Goal: Information Seeking & Learning: Understand process/instructions

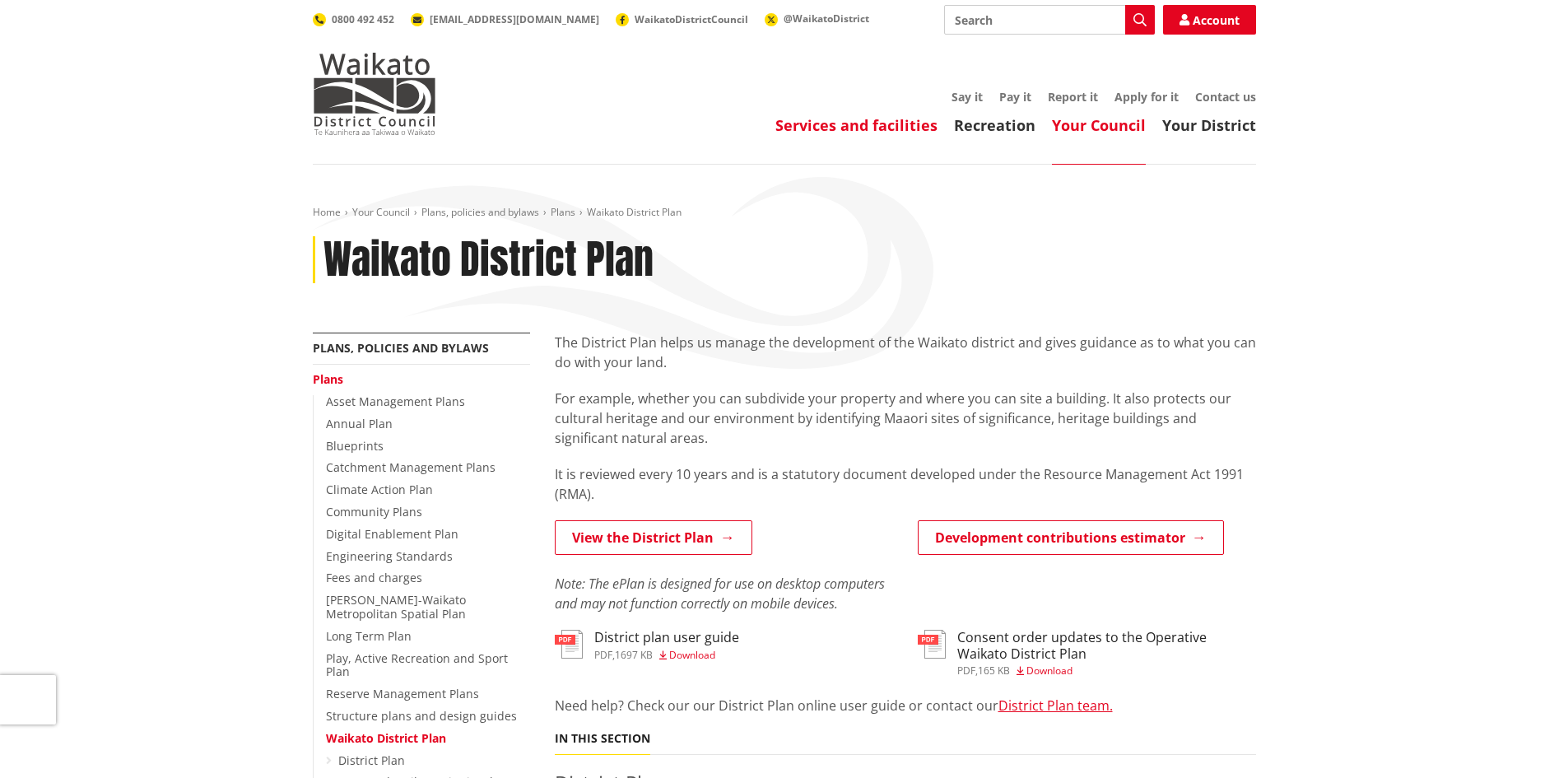
click at [909, 131] on link "Services and facilities" at bounding box center [856, 125] width 163 height 19
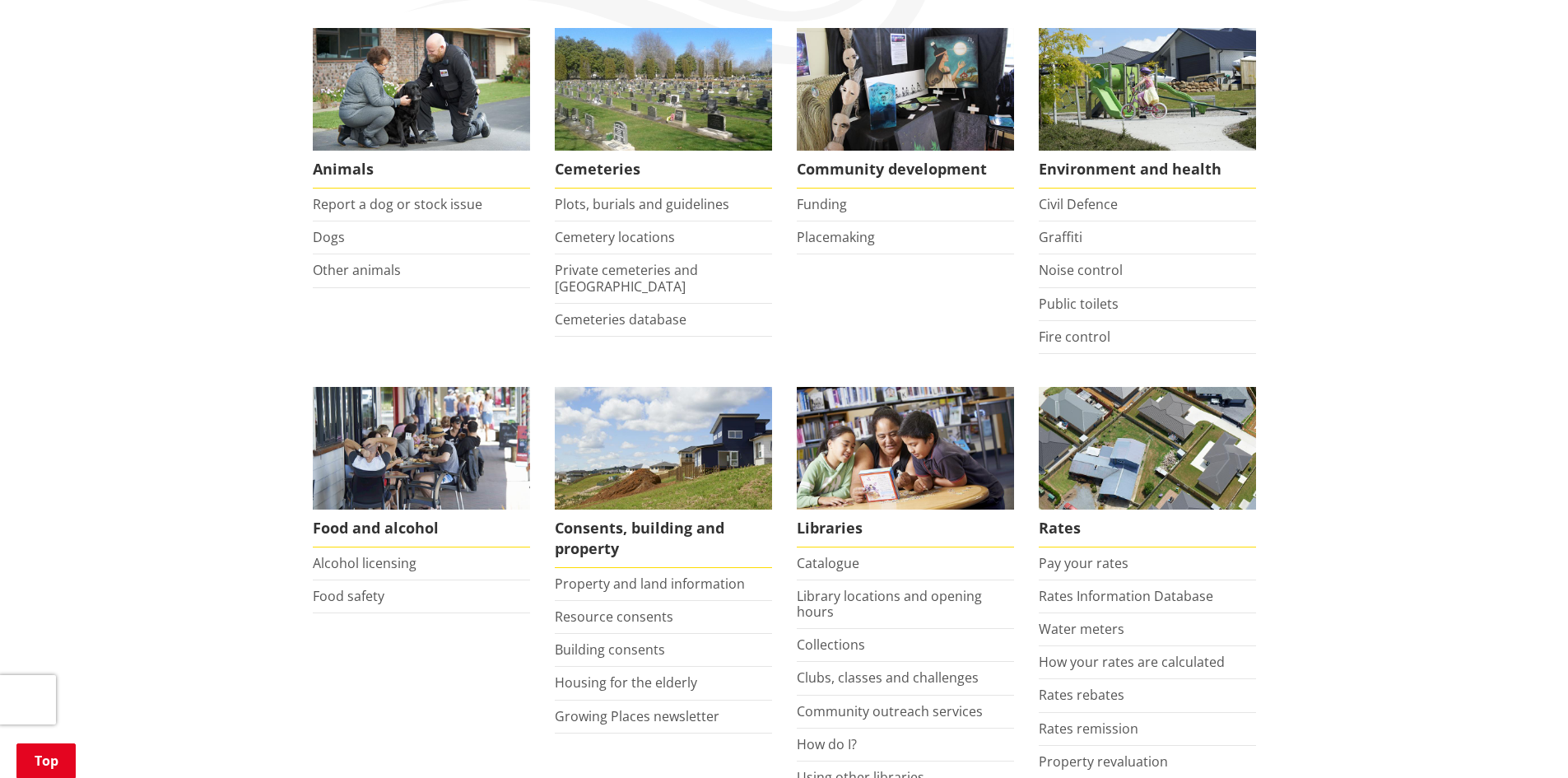
scroll to position [412, 0]
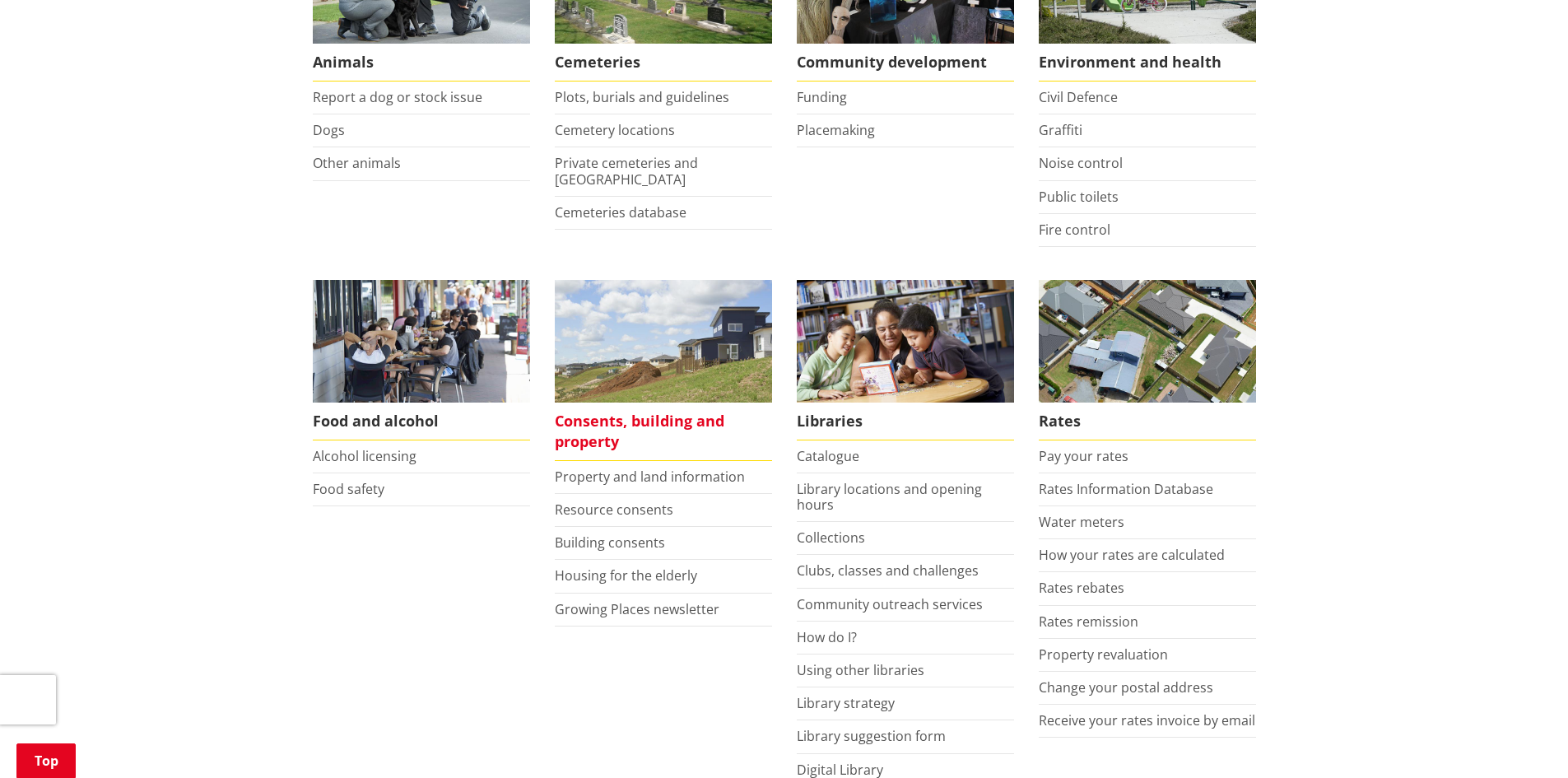
click at [726, 343] on img at bounding box center [663, 342] width 217 height 123
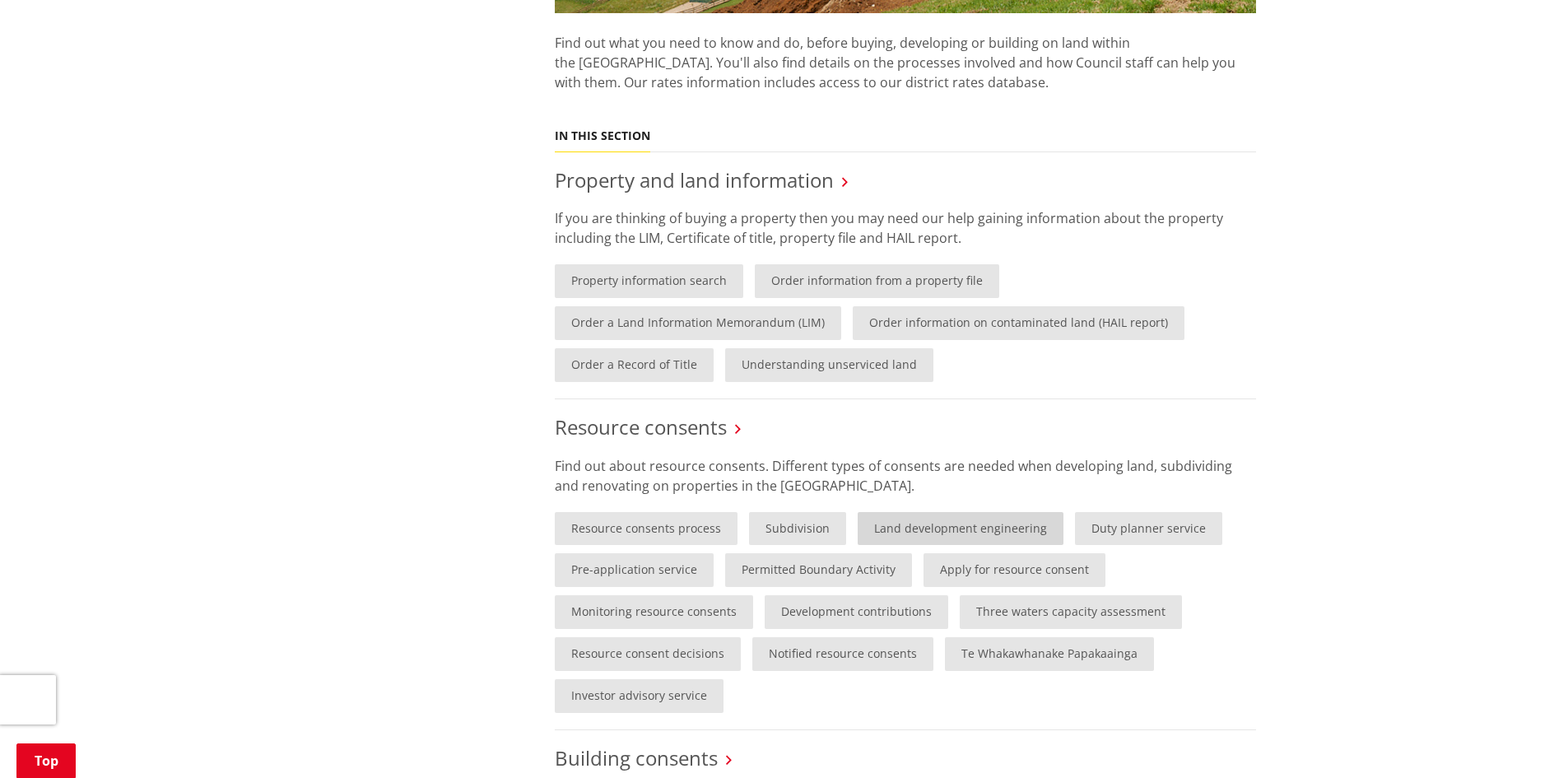
scroll to position [740, 0]
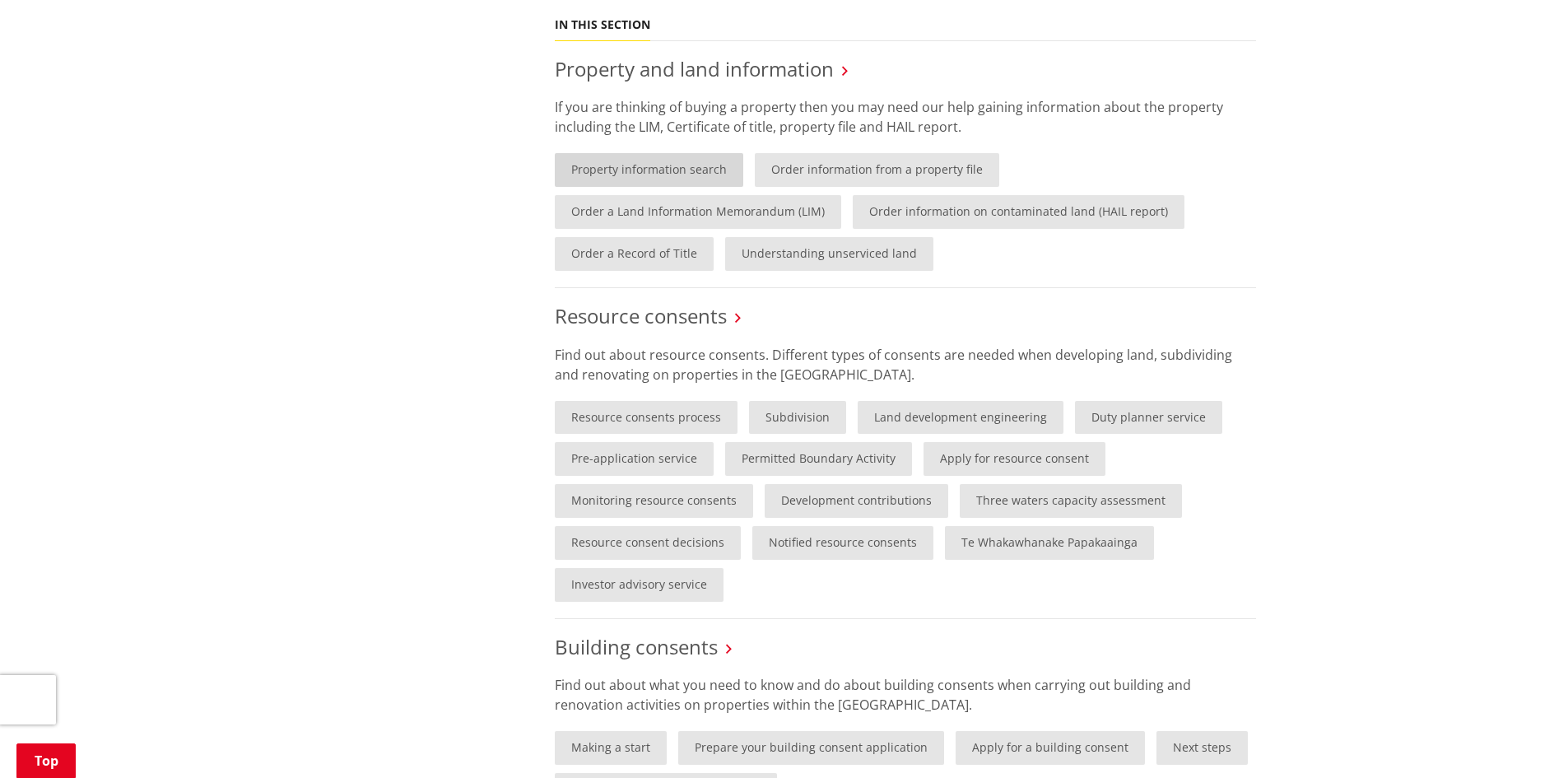
click at [658, 171] on link "Property information search" at bounding box center [649, 169] width 189 height 33
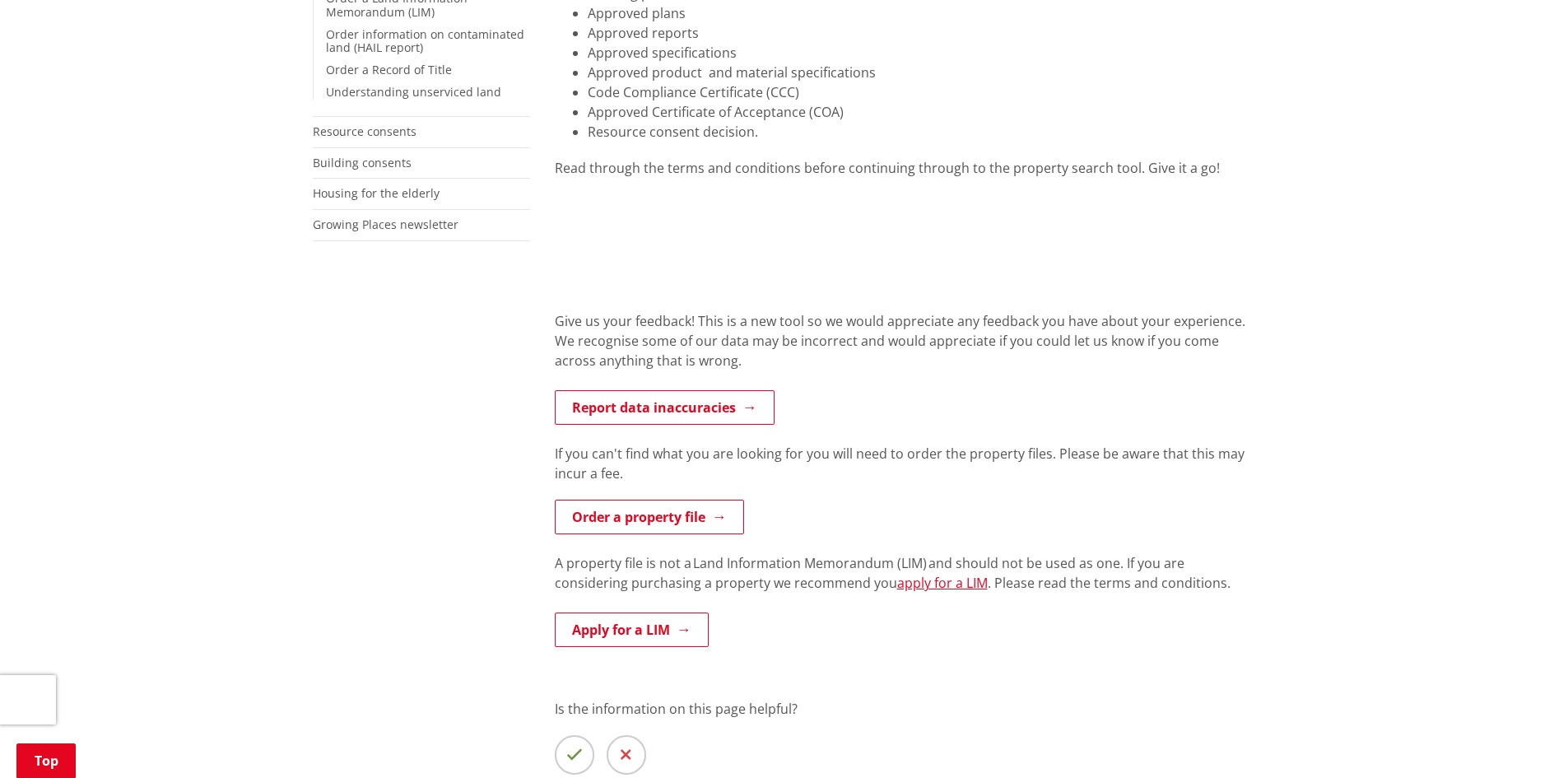
scroll to position [412, 0]
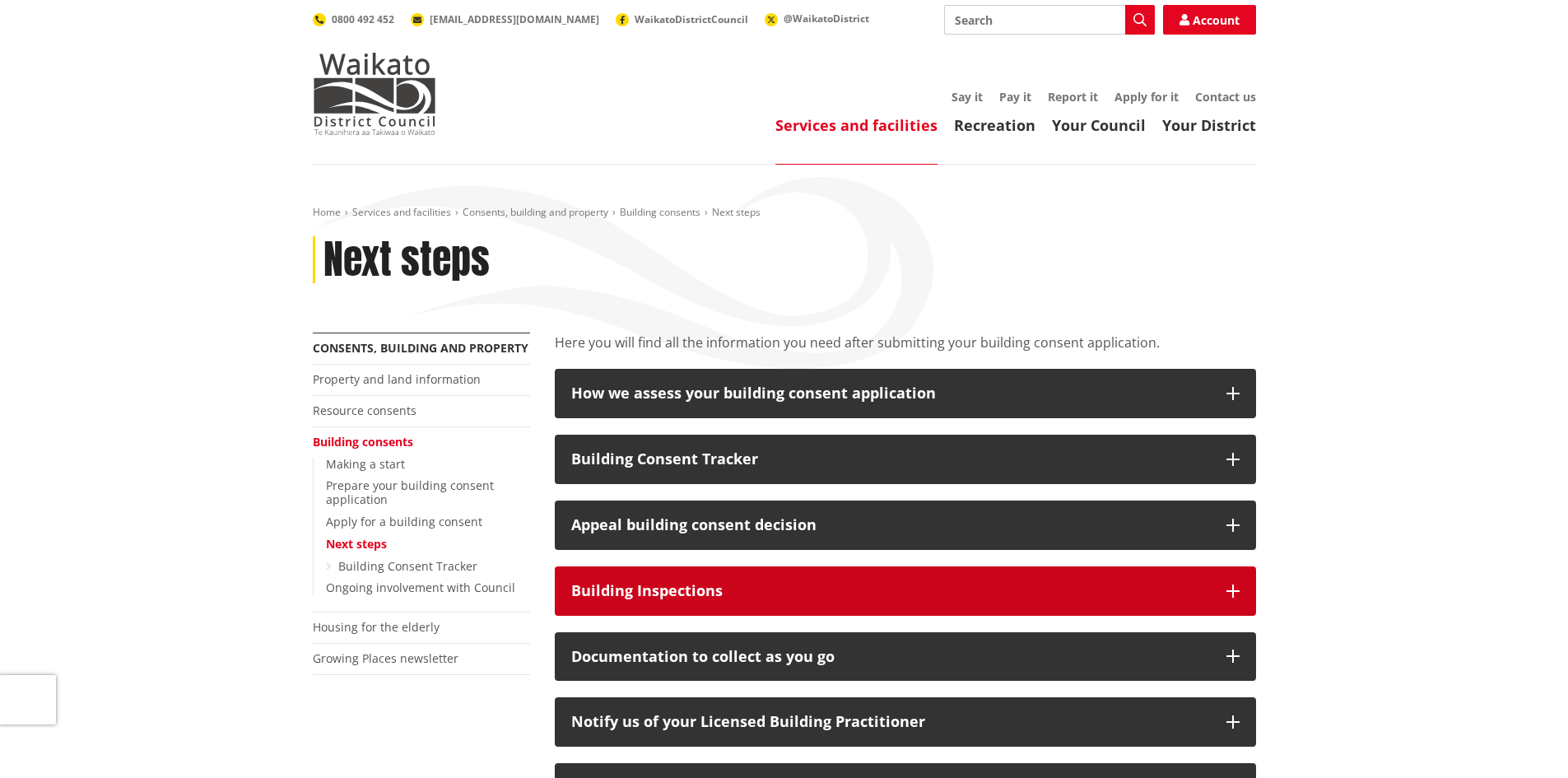
click at [1238, 598] on button "Building Inspections" at bounding box center [906, 591] width 701 height 49
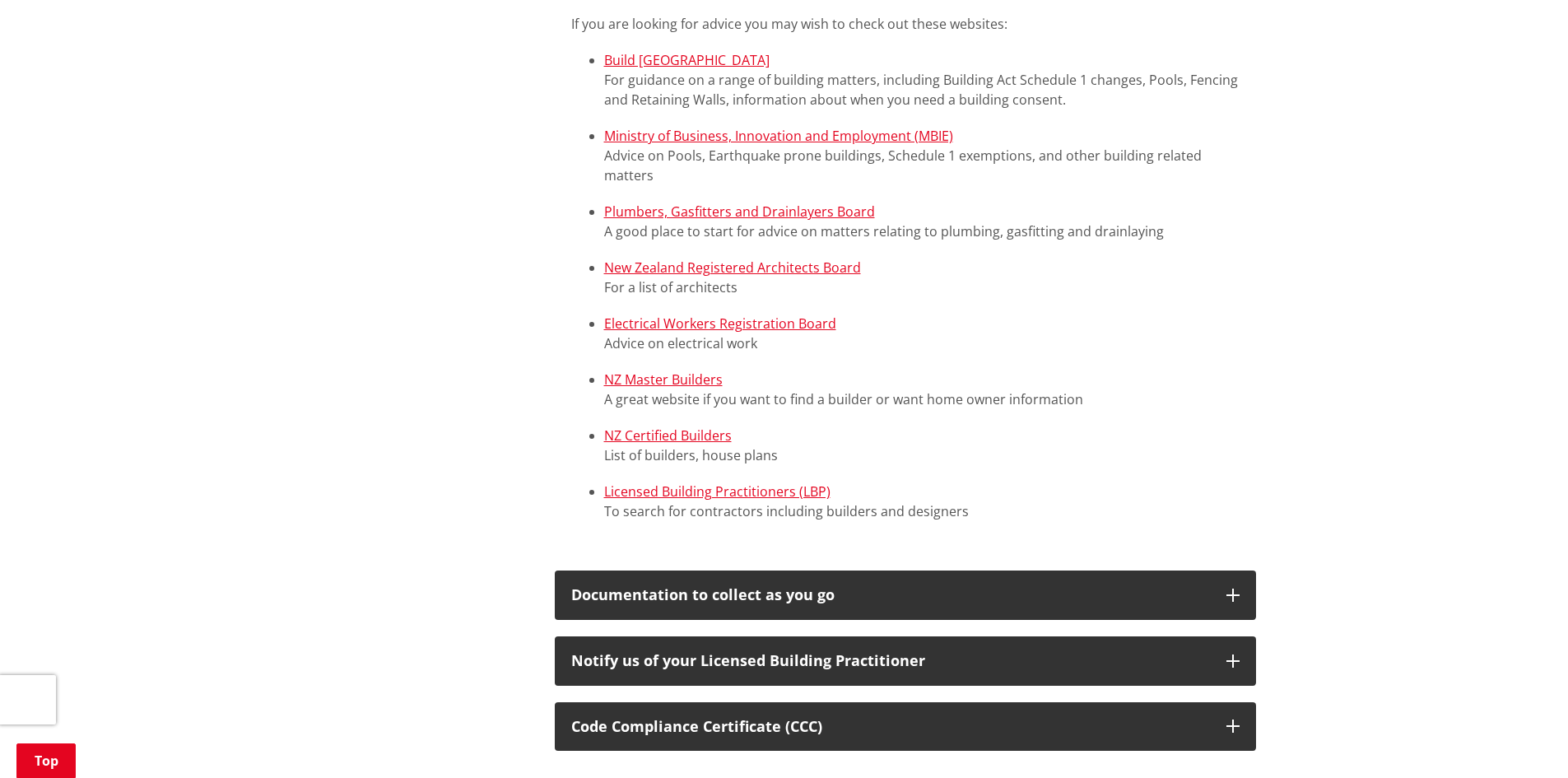
scroll to position [1113, 0]
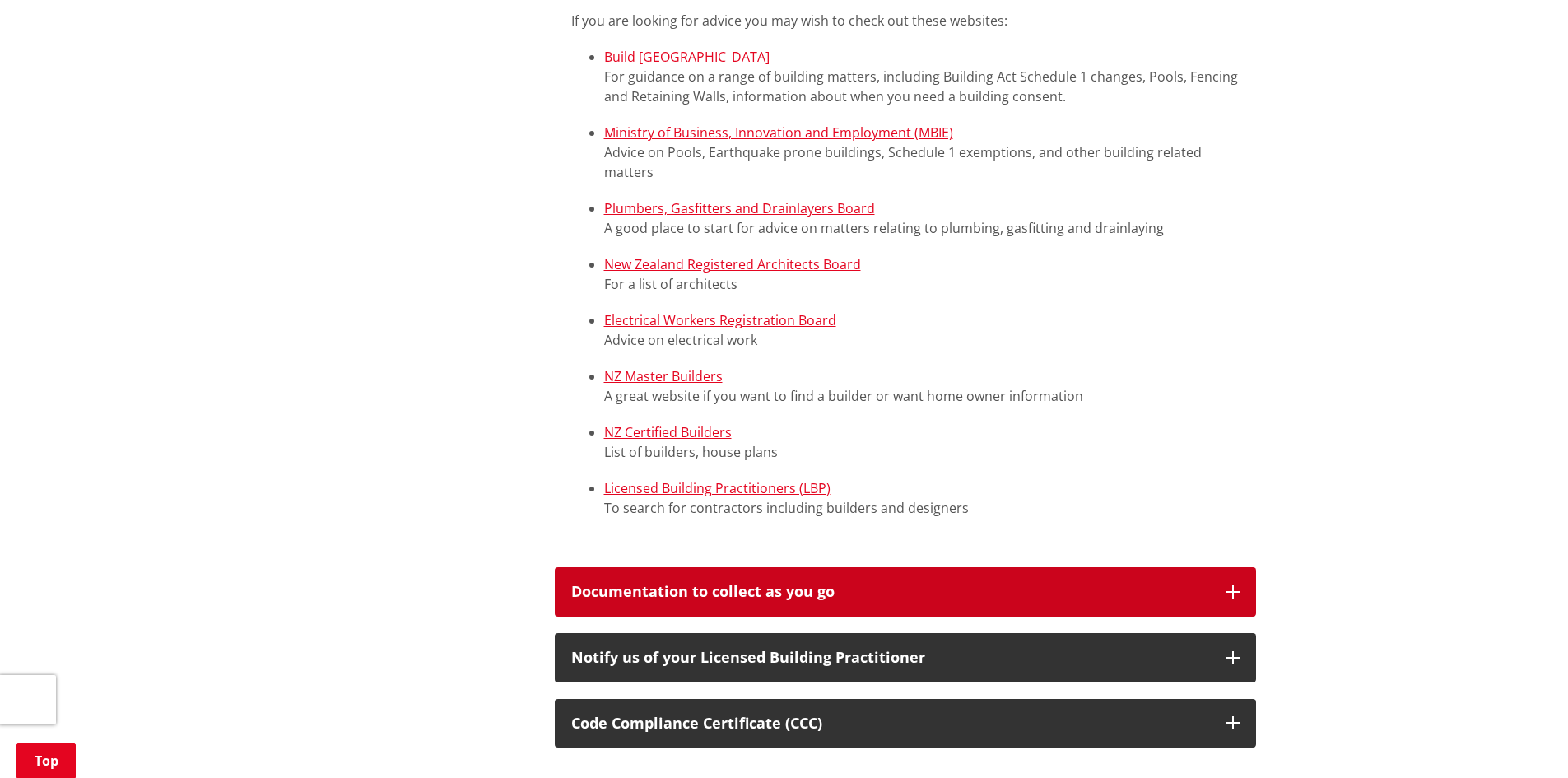
click at [1185, 587] on div "Documentation to collect as you go" at bounding box center [890, 591] width 639 height 17
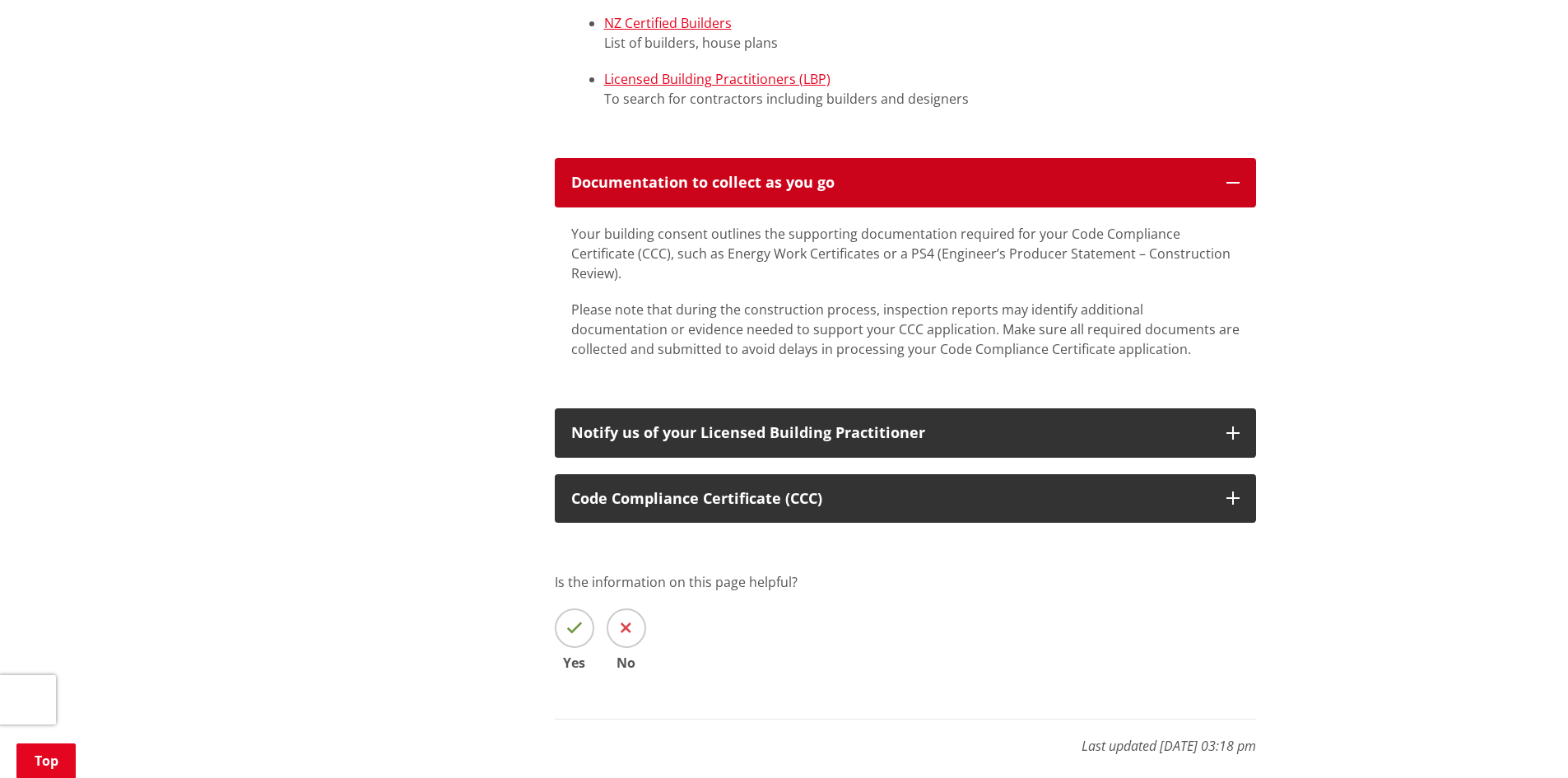
scroll to position [1525, 0]
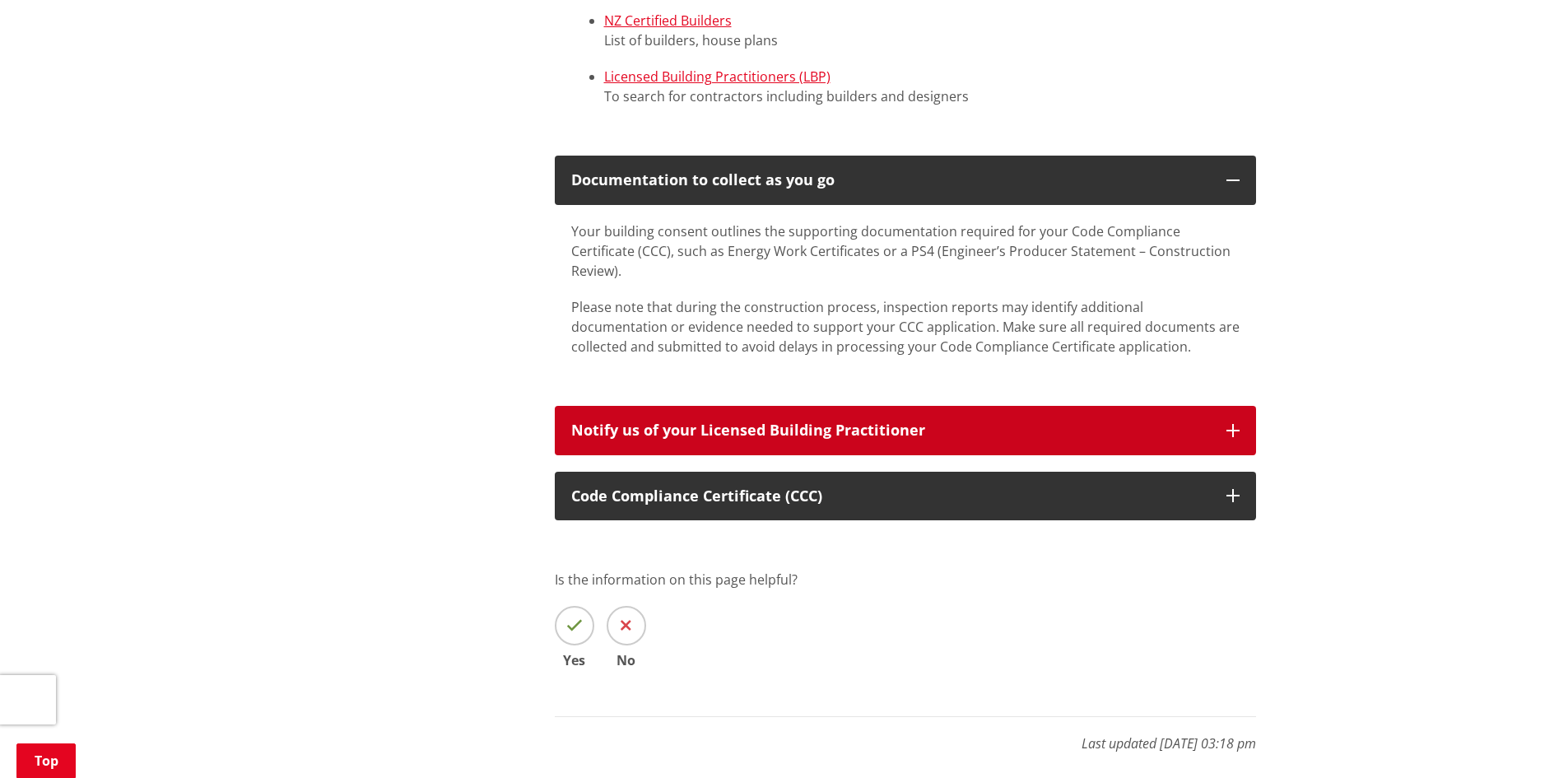
click at [1221, 407] on button "Notify us of your Licensed Building Practitioner" at bounding box center [906, 430] width 701 height 49
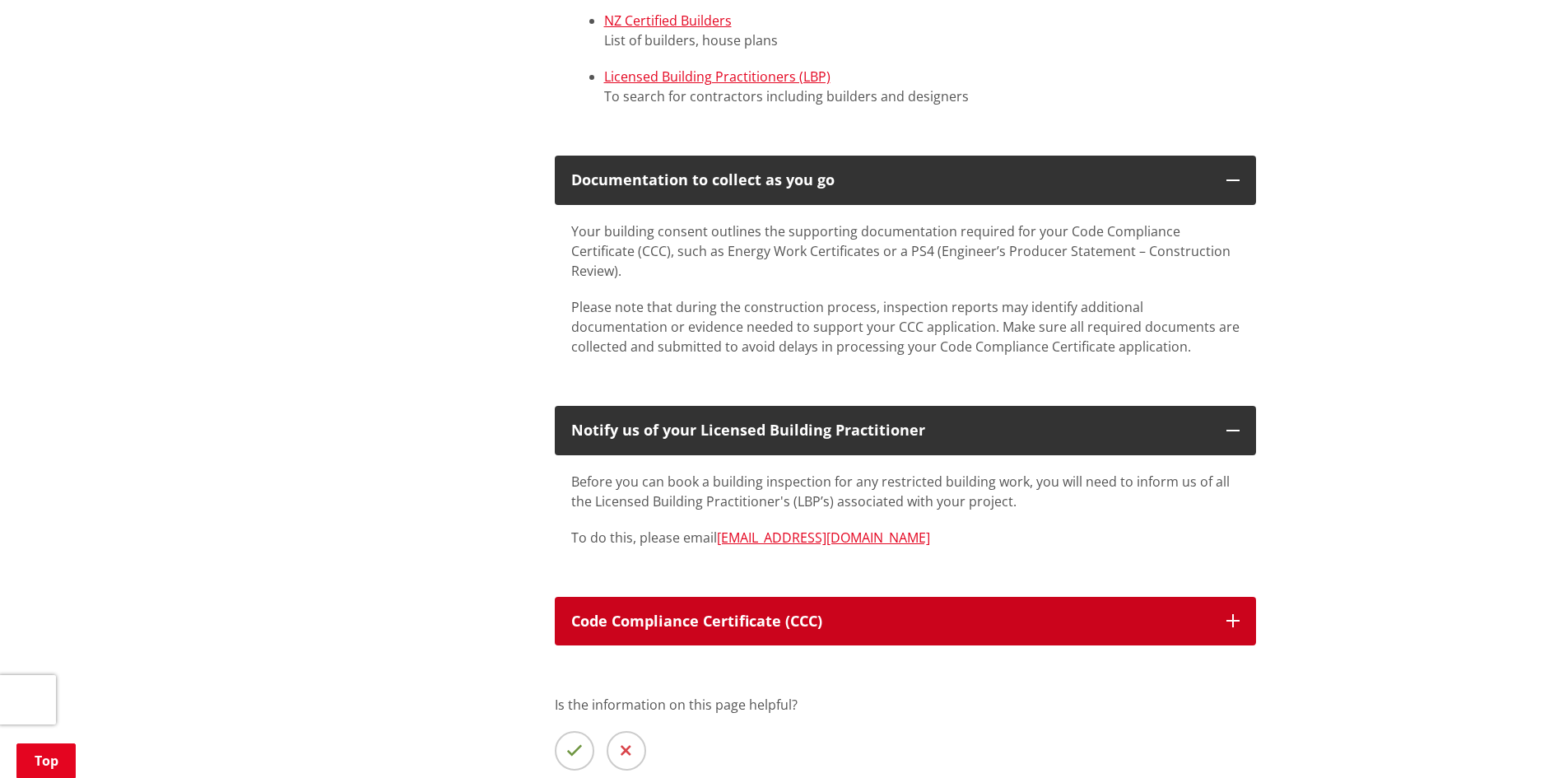
click at [1205, 613] on p "Code Compliance Certificate (CCC)" at bounding box center [890, 621] width 639 height 17
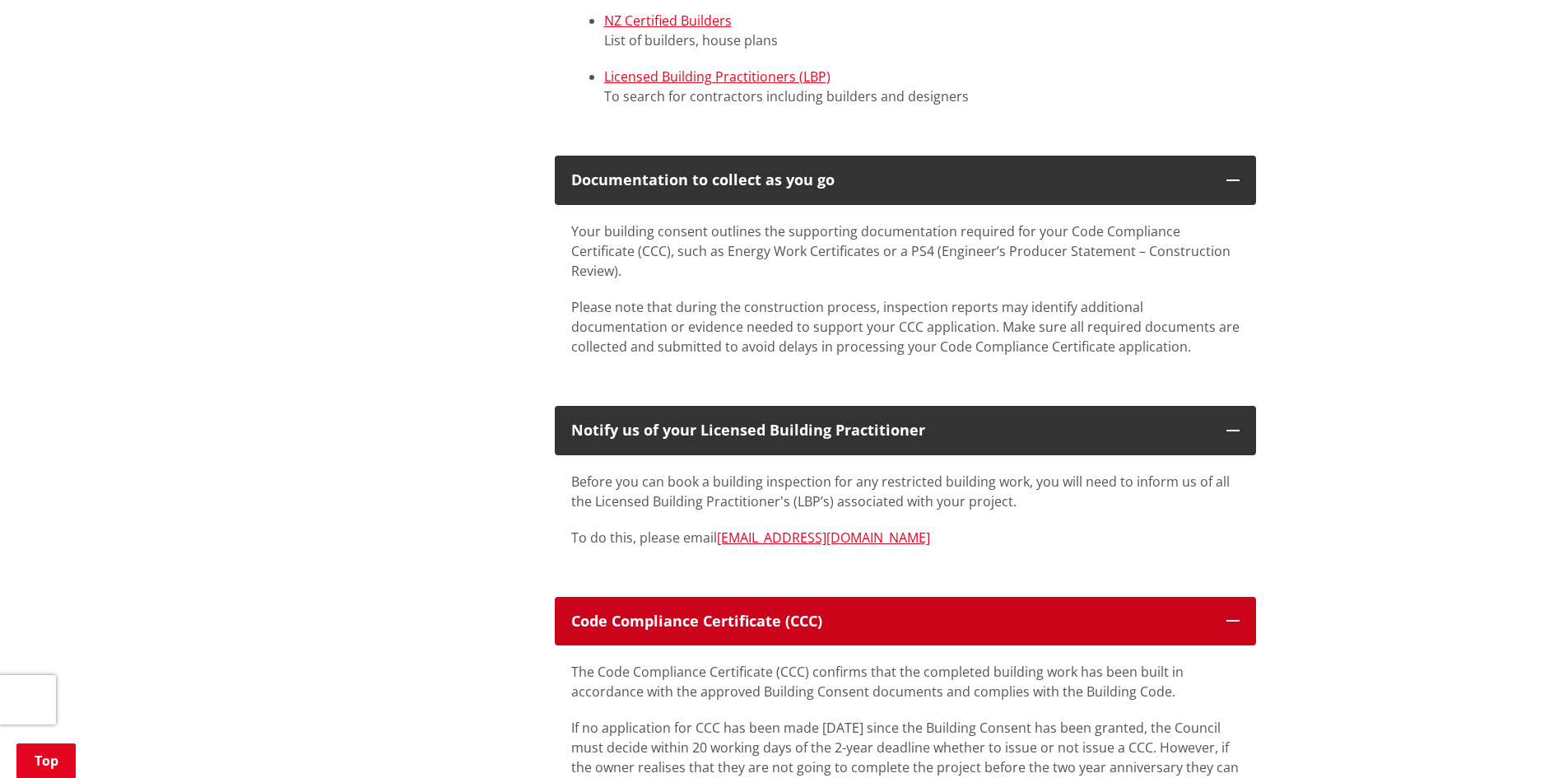
scroll to position [1936, 0]
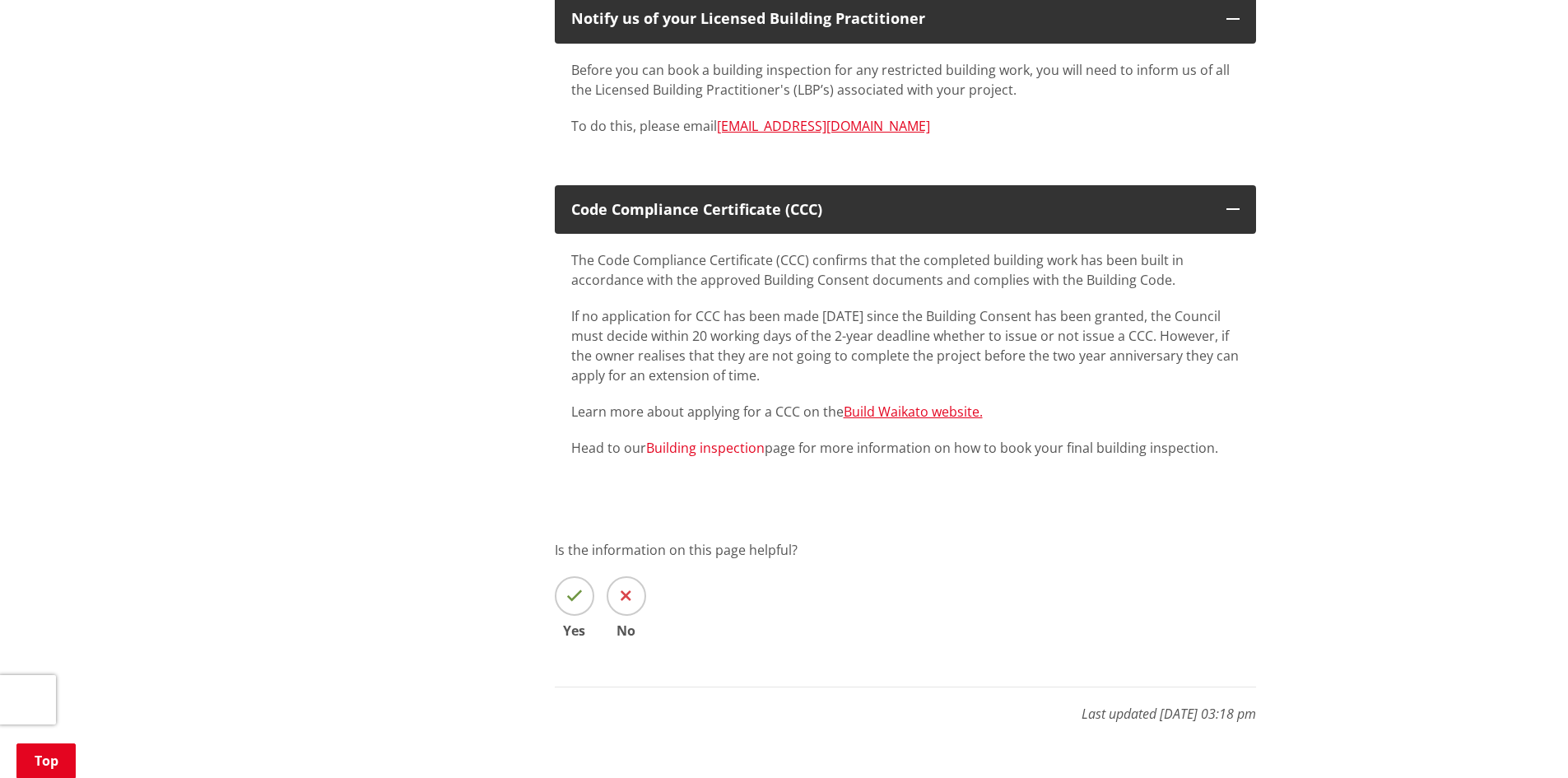
click at [707, 439] on link "Building inspection" at bounding box center [705, 448] width 119 height 18
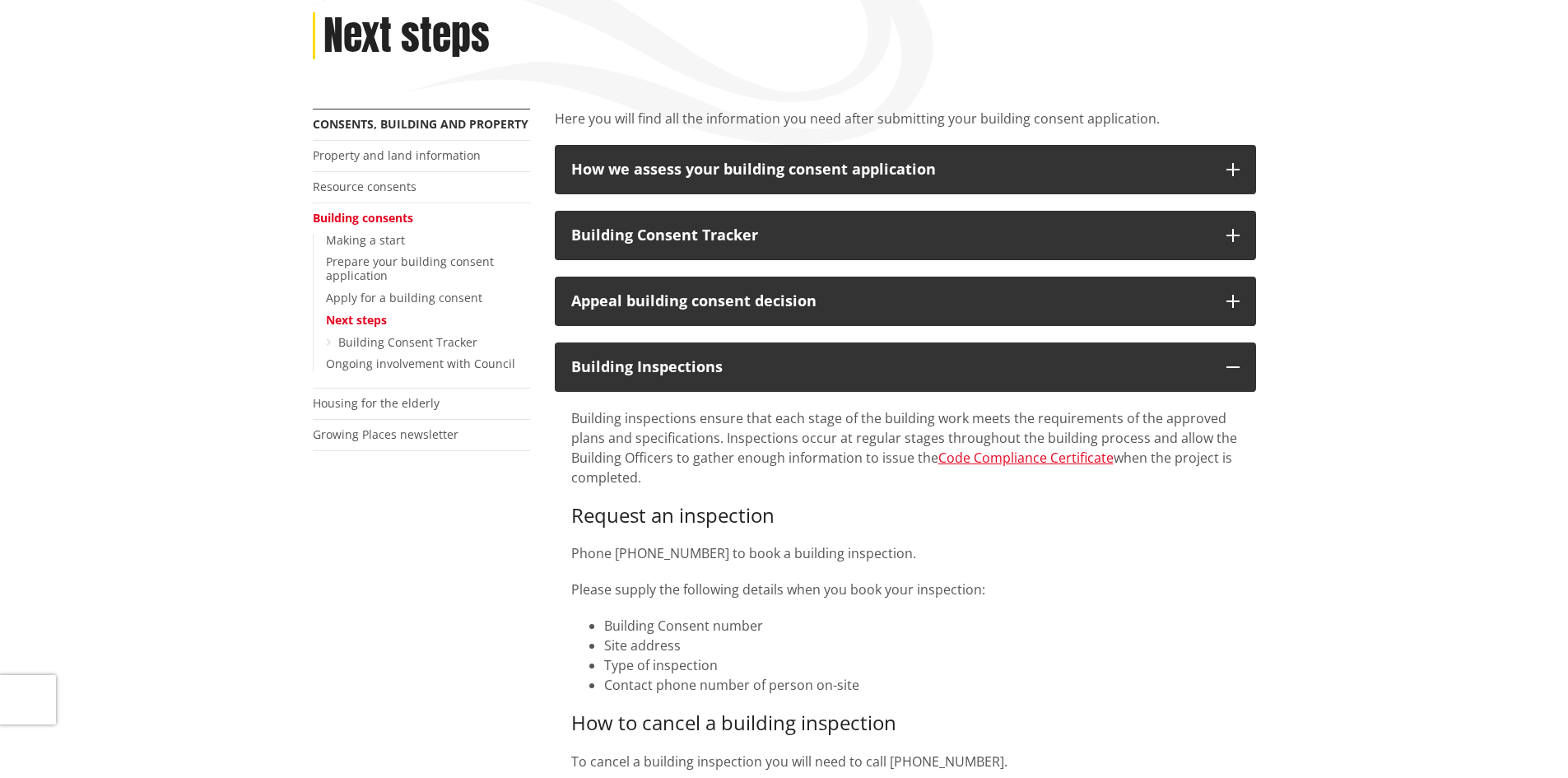
scroll to position [126, 0]
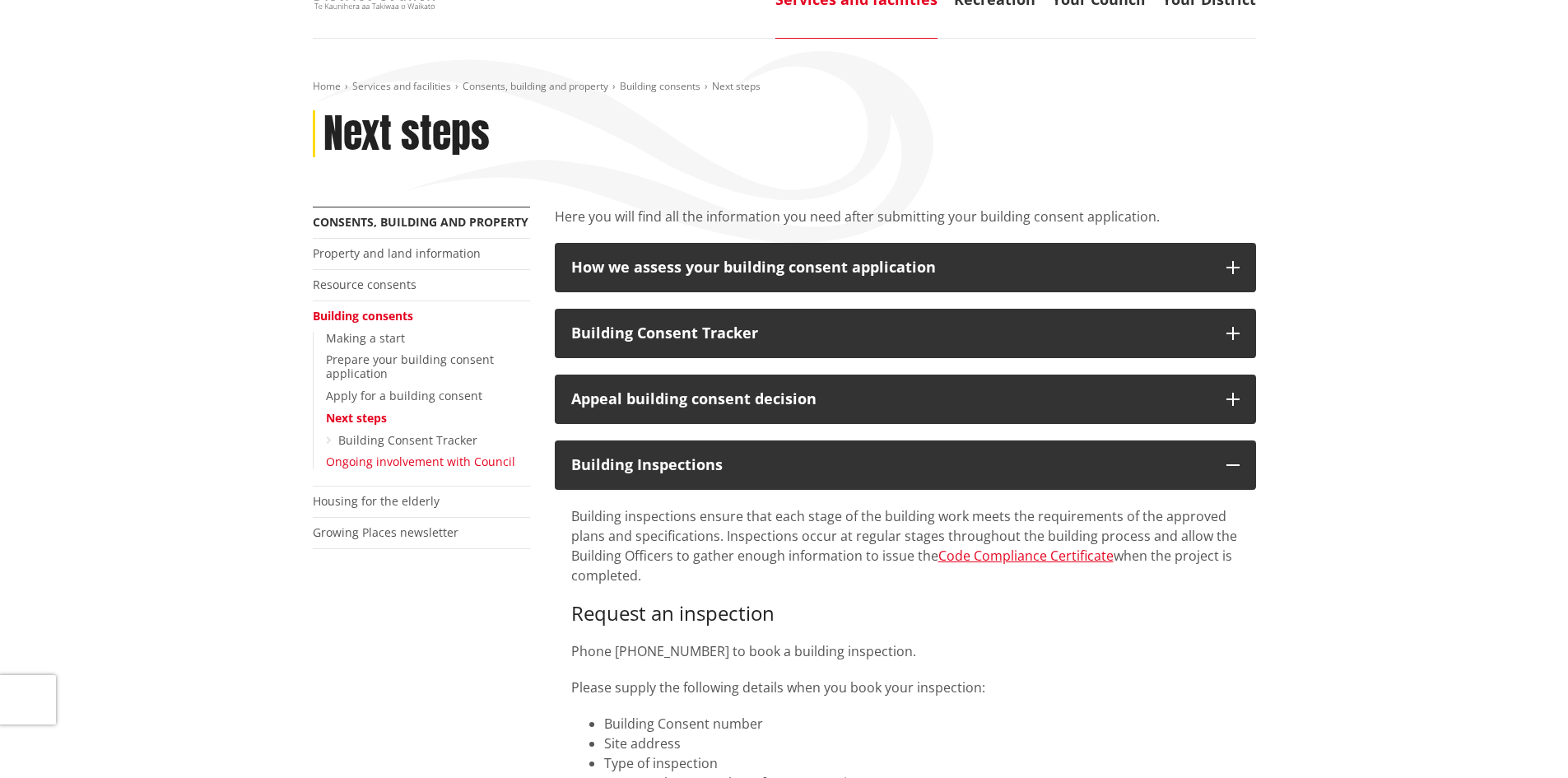
click at [466, 457] on link "Ongoing involvement with Council" at bounding box center [421, 461] width 190 height 16
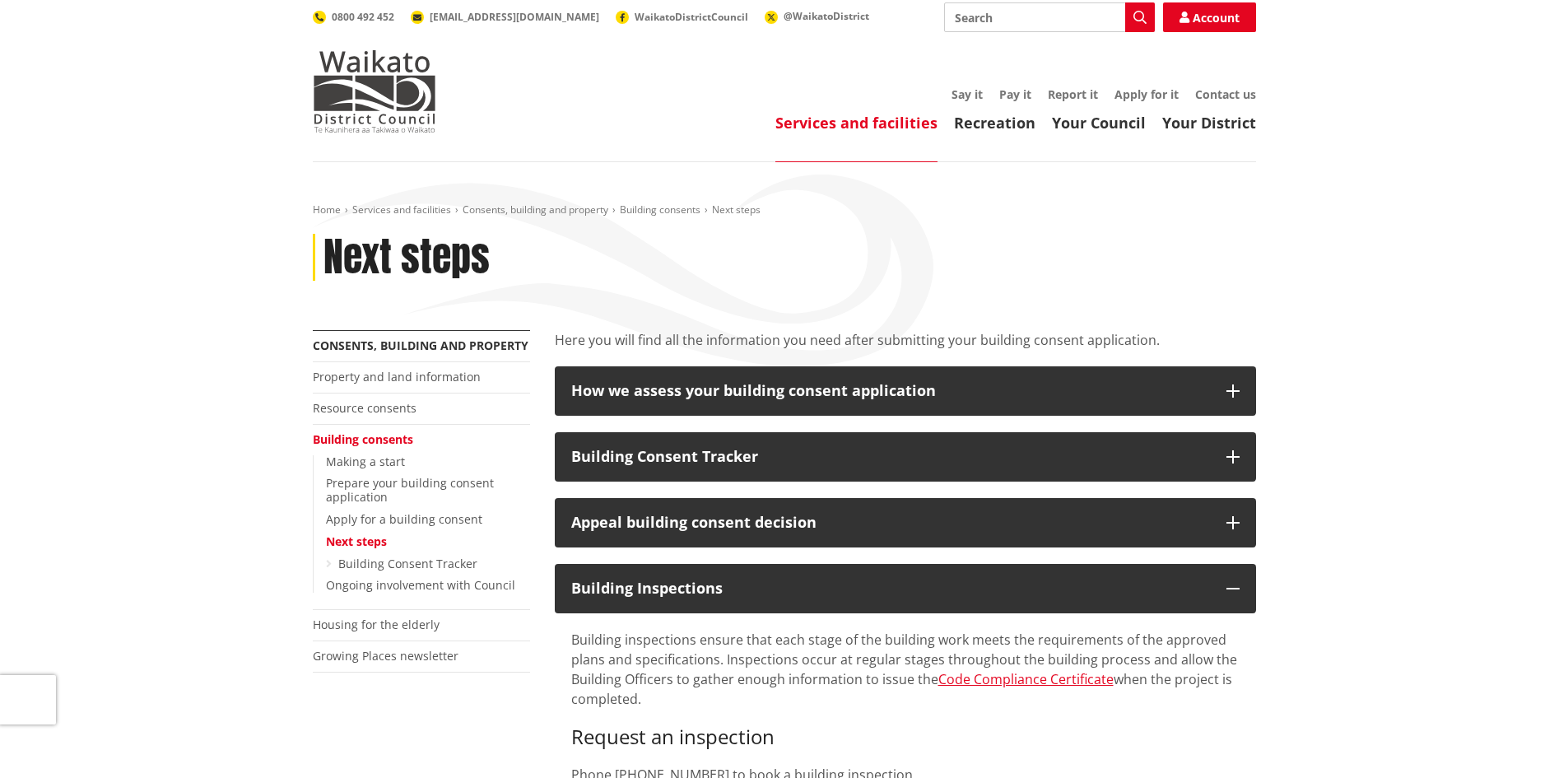
scroll to position [0, 0]
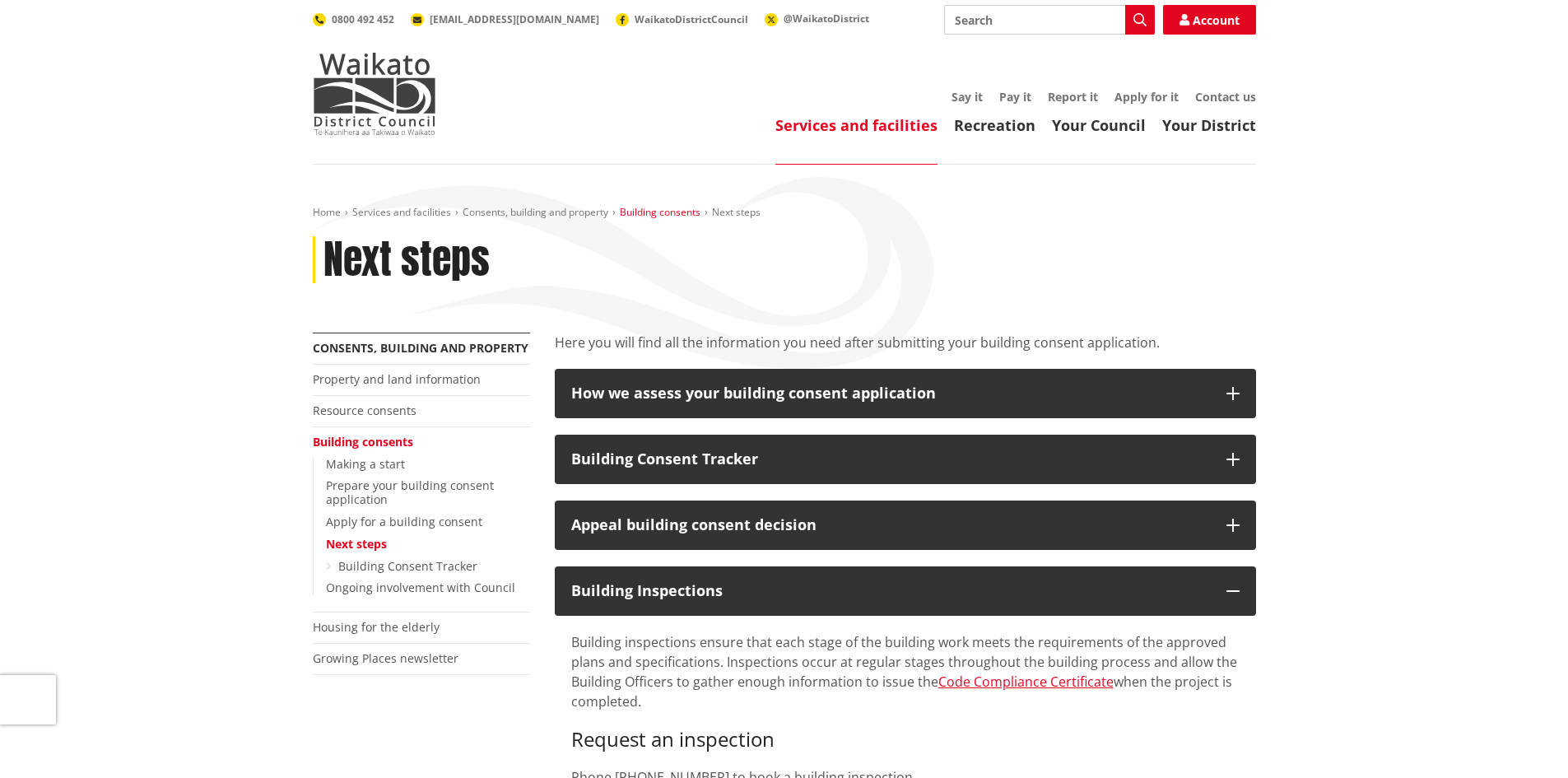
click at [676, 208] on link "Building consents" at bounding box center [661, 212] width 81 height 14
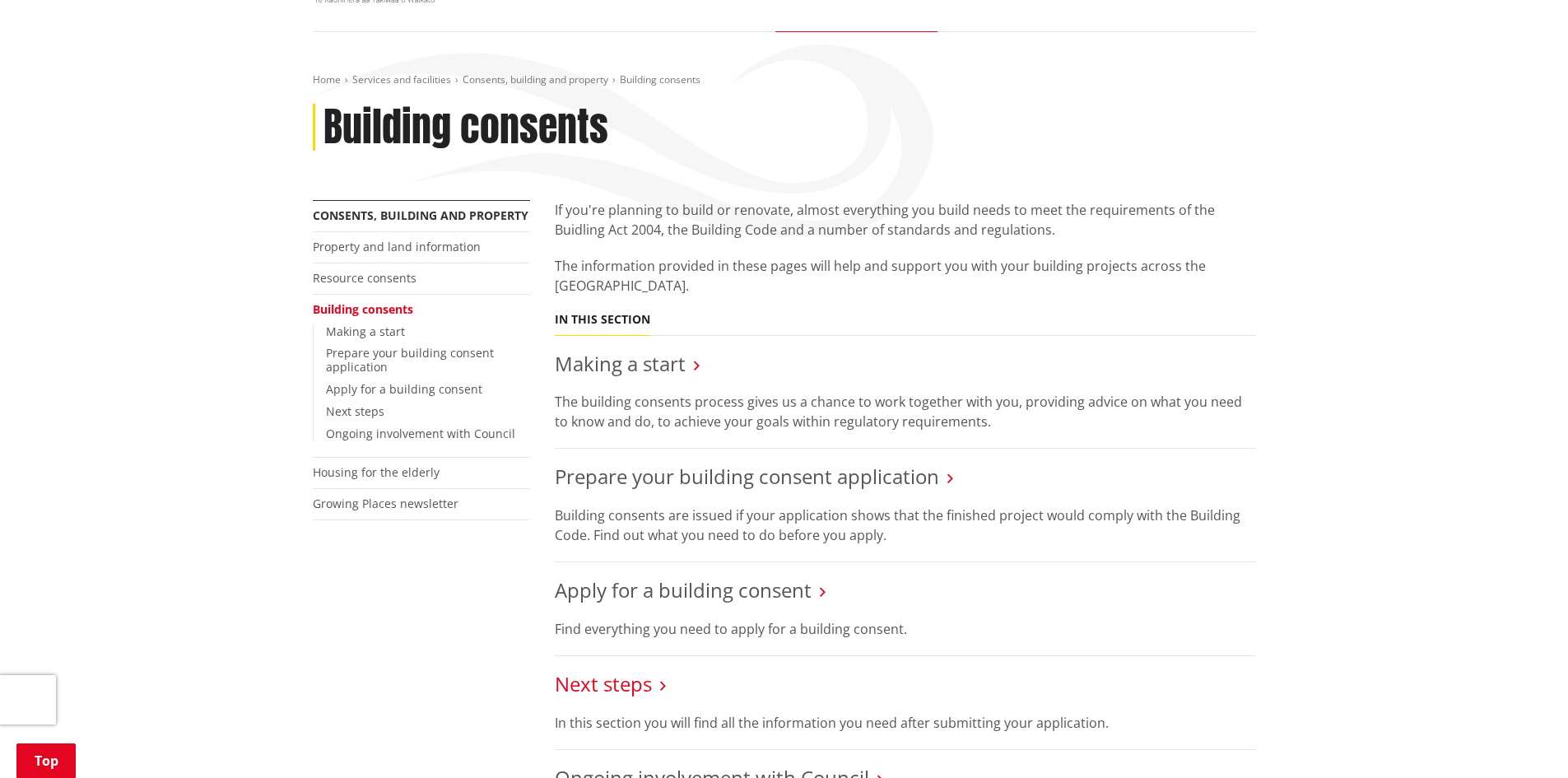
scroll to position [83, 0]
